Goal: Check status: Check status

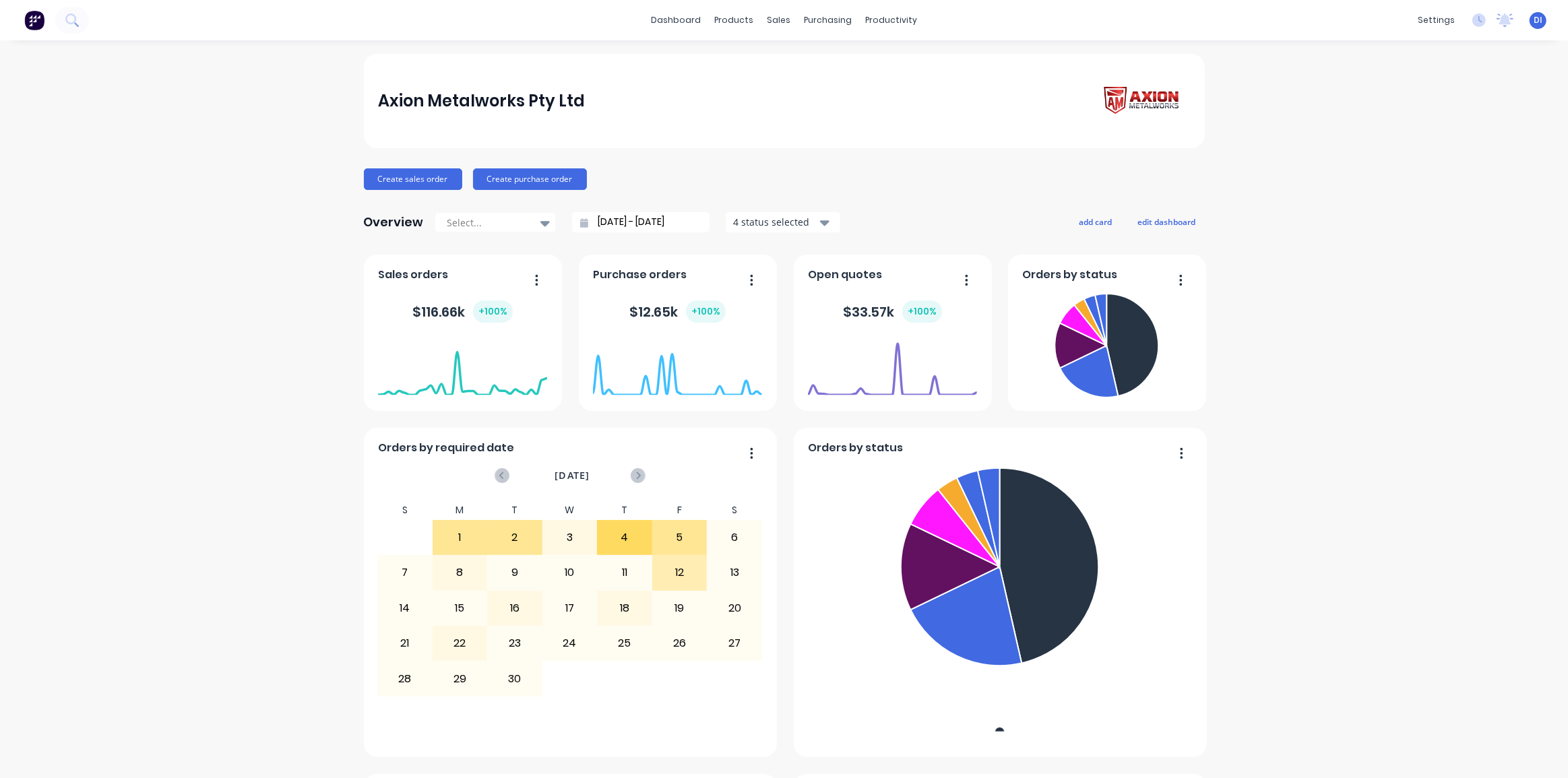
click at [669, 82] on div "Axion Metalworks Pty Ltd" at bounding box center [784, 101] width 812 height 38
click at [64, 27] on button at bounding box center [72, 20] width 33 height 27
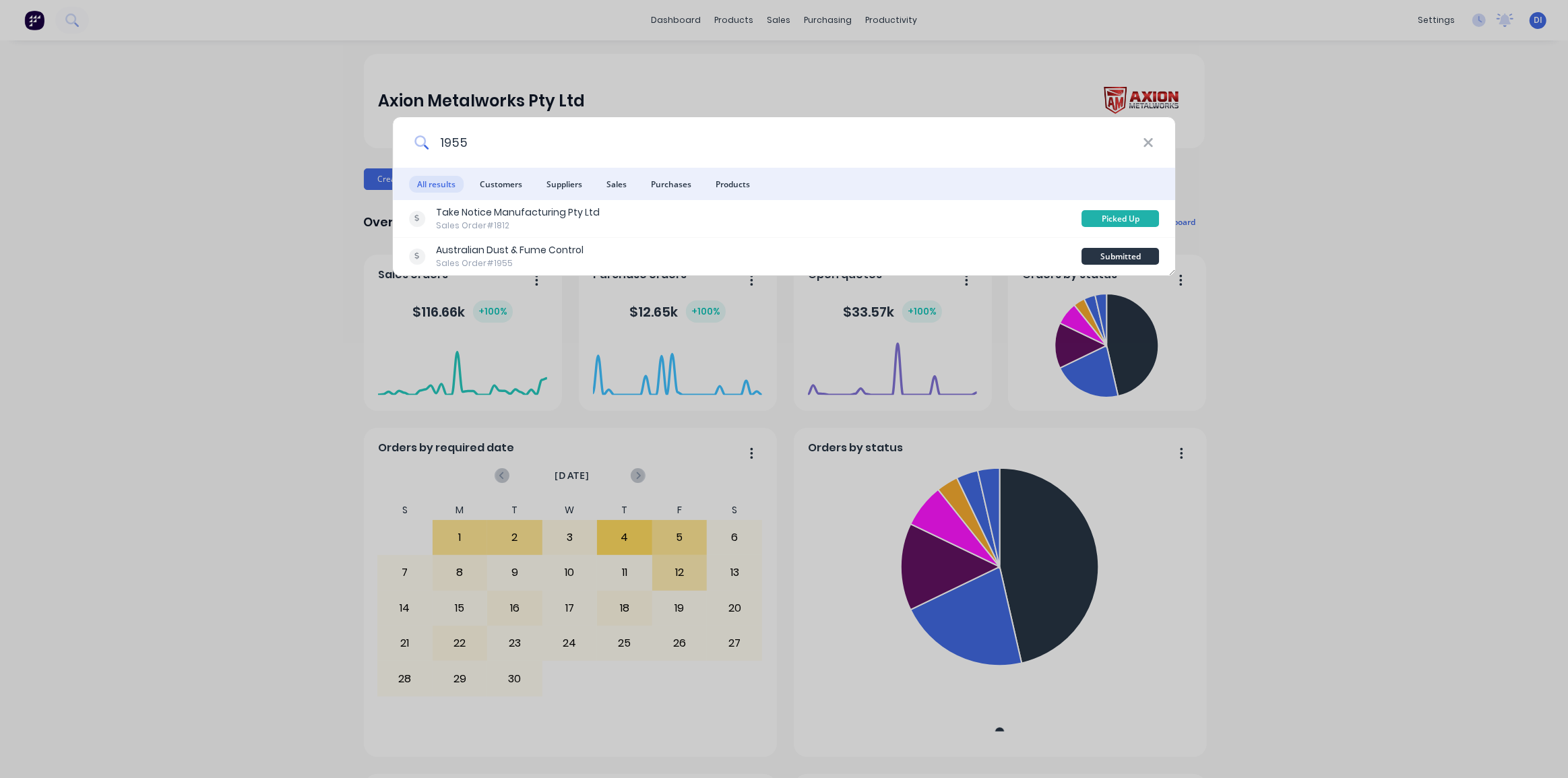
click at [476, 138] on input "1955" at bounding box center [785, 143] width 714 height 51
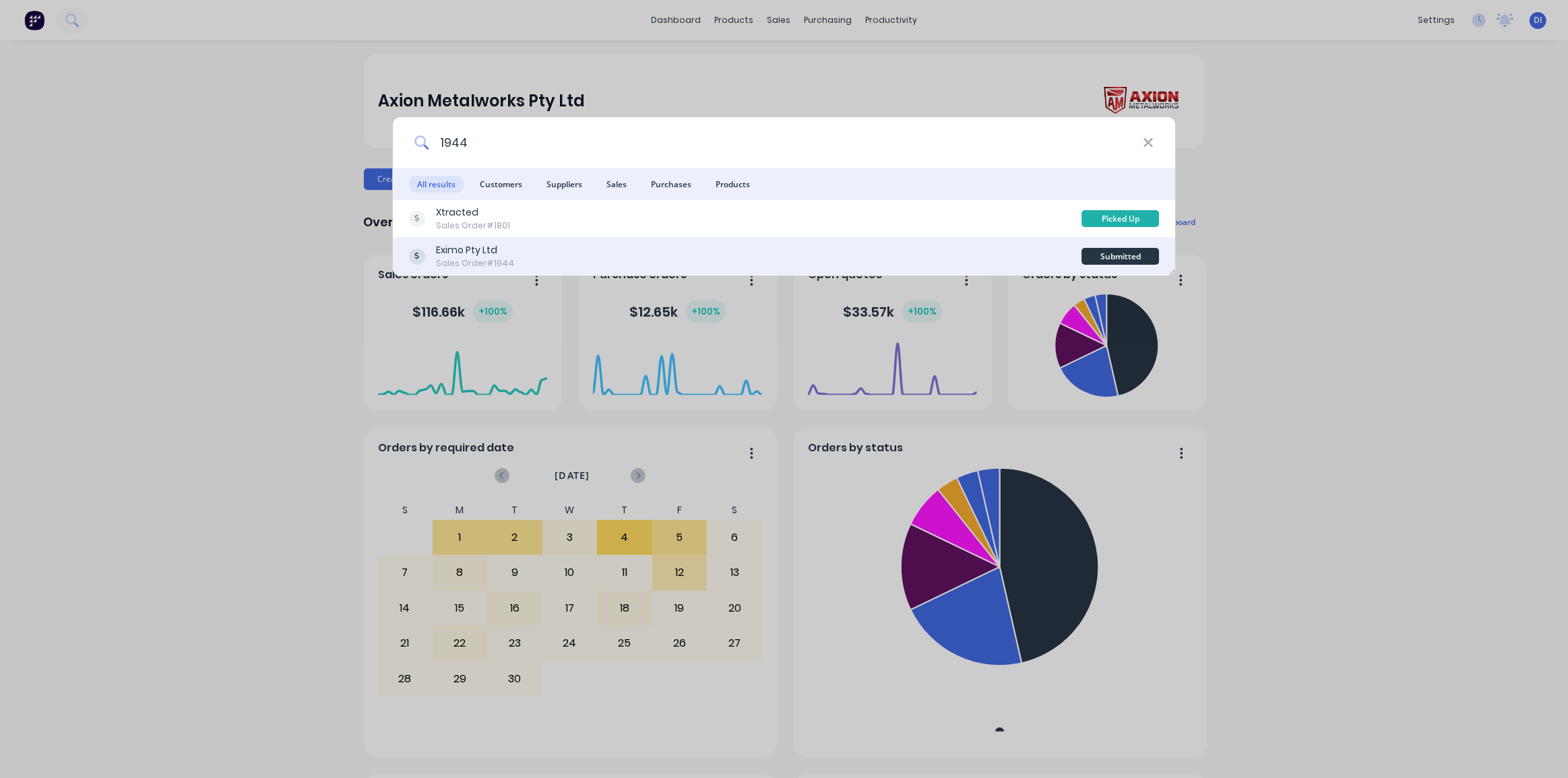
type input "1944"
click at [645, 253] on div "Eximo Pty Ltd Sales Order #1944" at bounding box center [745, 257] width 673 height 26
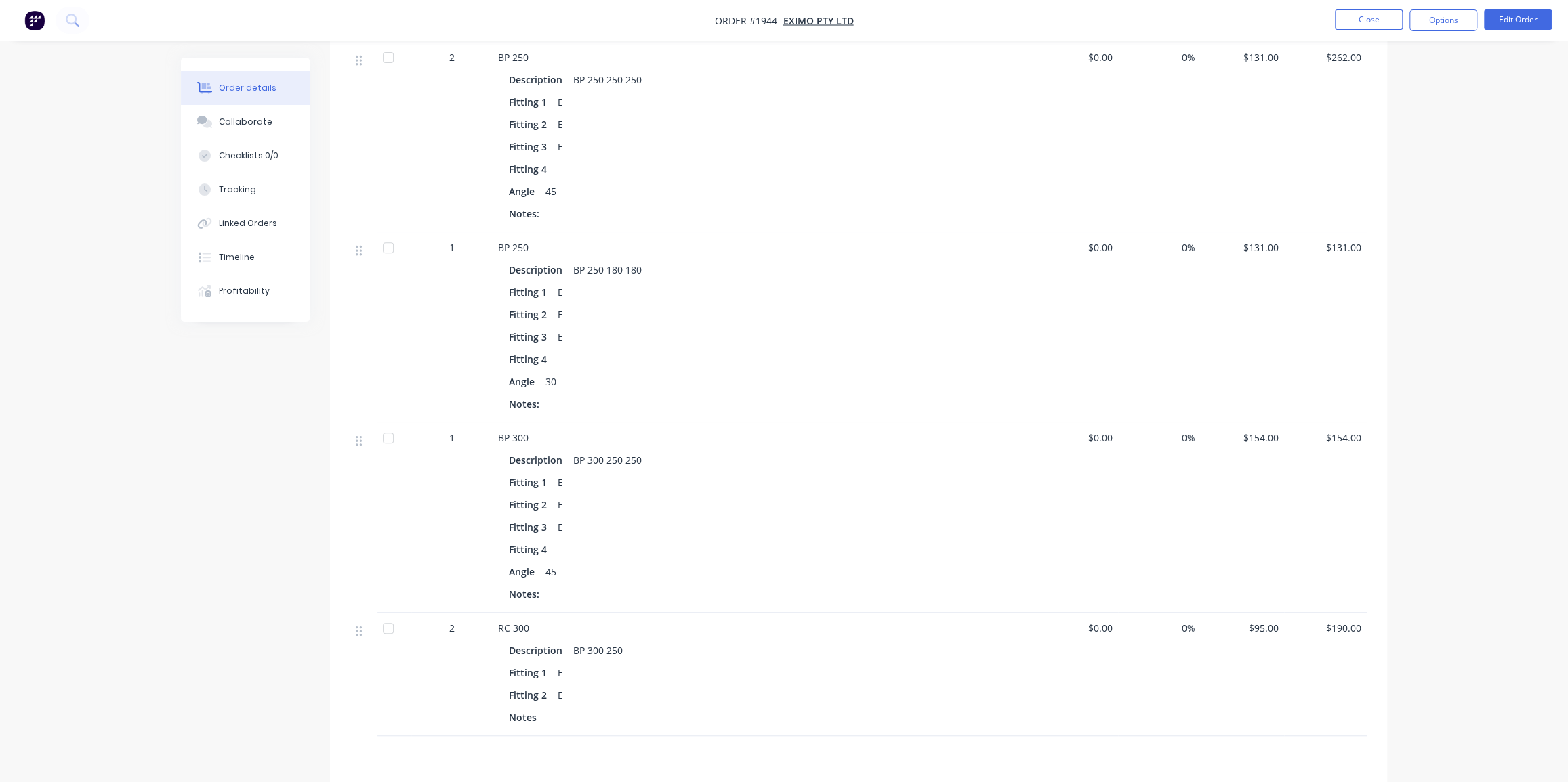
scroll to position [431, 0]
click at [551, 370] on div "30" at bounding box center [551, 380] width 22 height 20
click at [909, 449] on div "Description BP 300 250 250" at bounding box center [763, 458] width 510 height 20
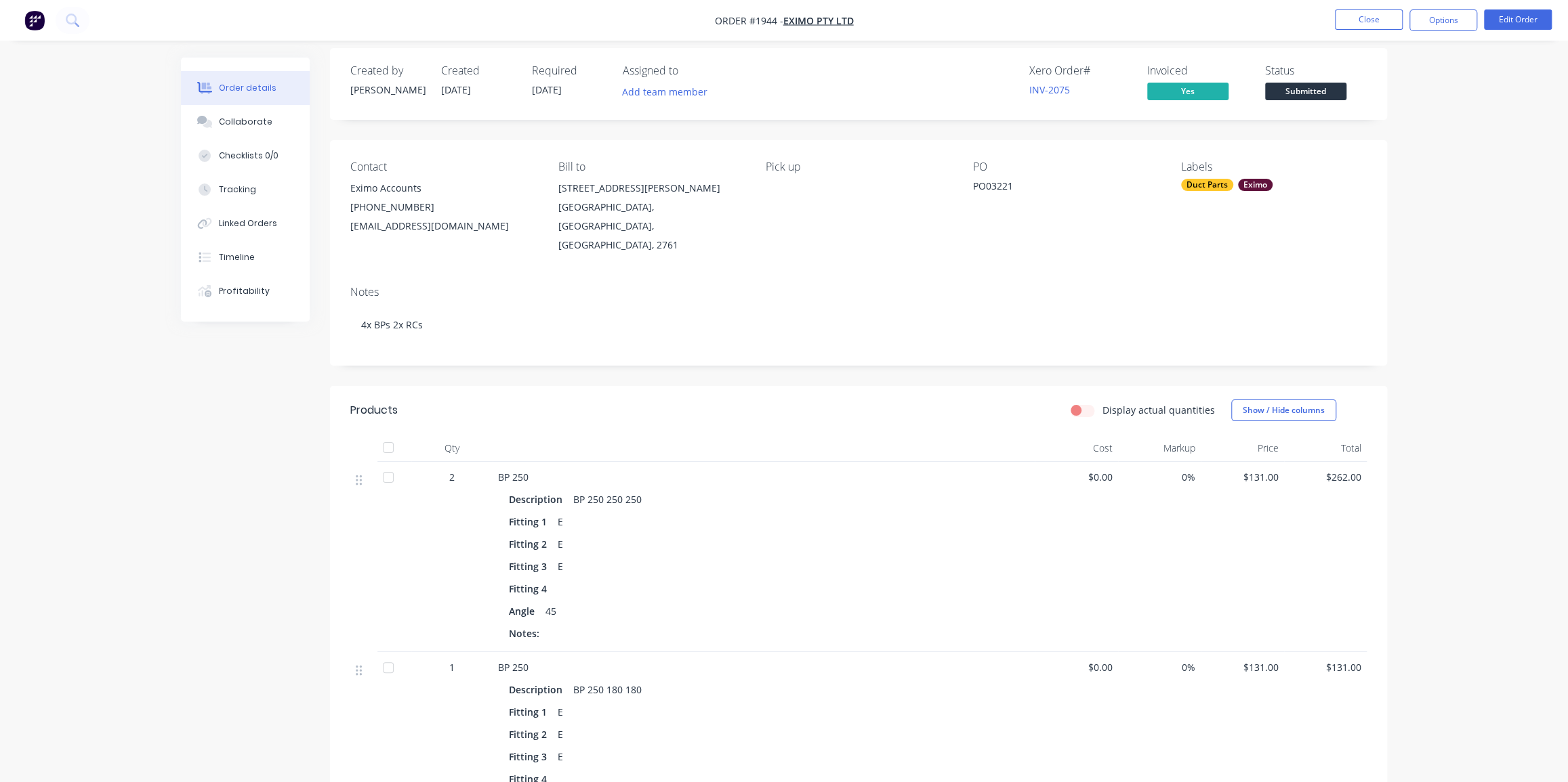
scroll to position [0, 0]
